Goal: Book appointment/travel/reservation

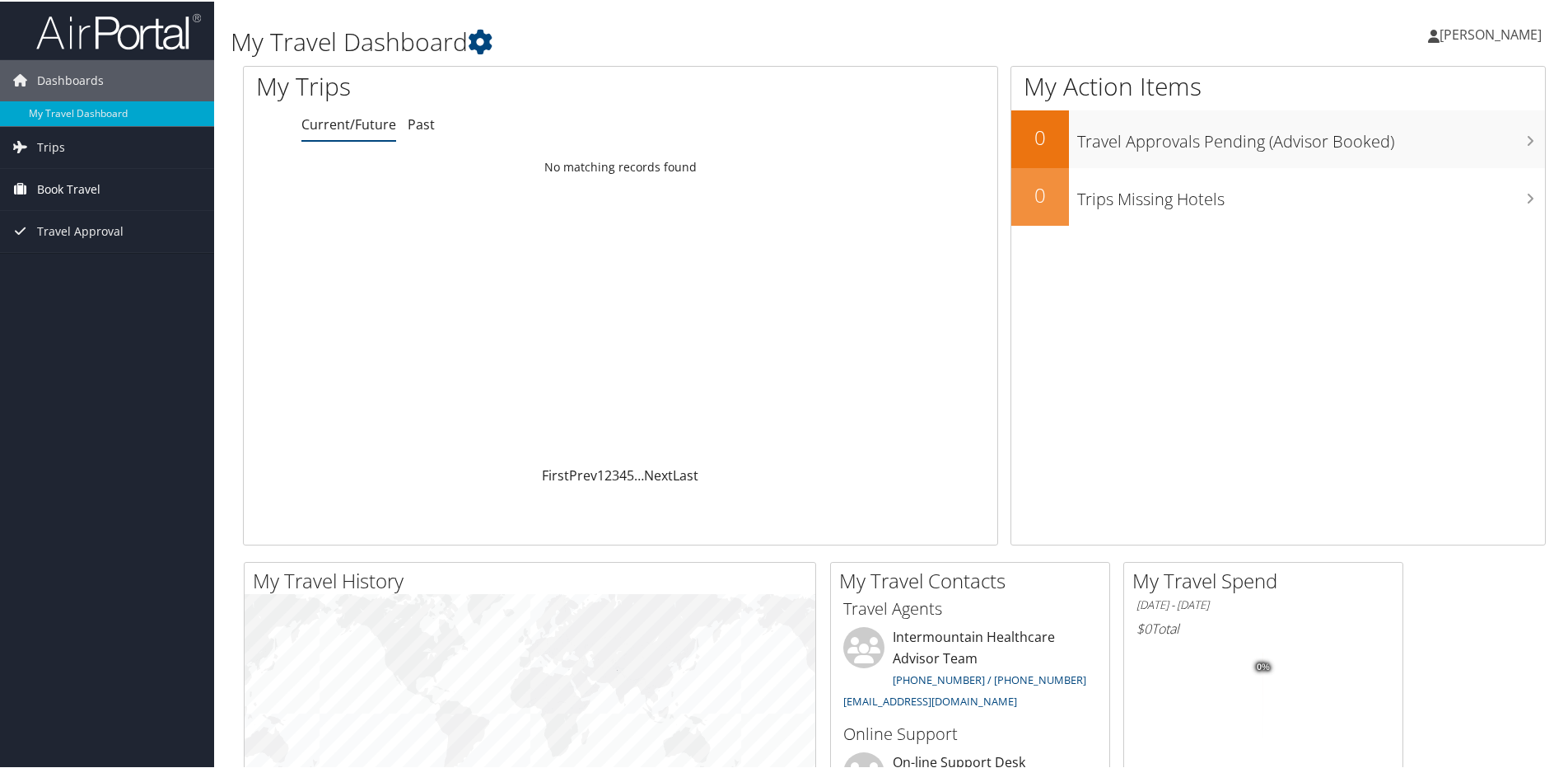
click at [94, 190] on span "Book Travel" at bounding box center [68, 188] width 63 height 41
click at [112, 270] on link "Book/Manage Online Trips" at bounding box center [107, 269] width 214 height 24
